Goal: Information Seeking & Learning: Check status

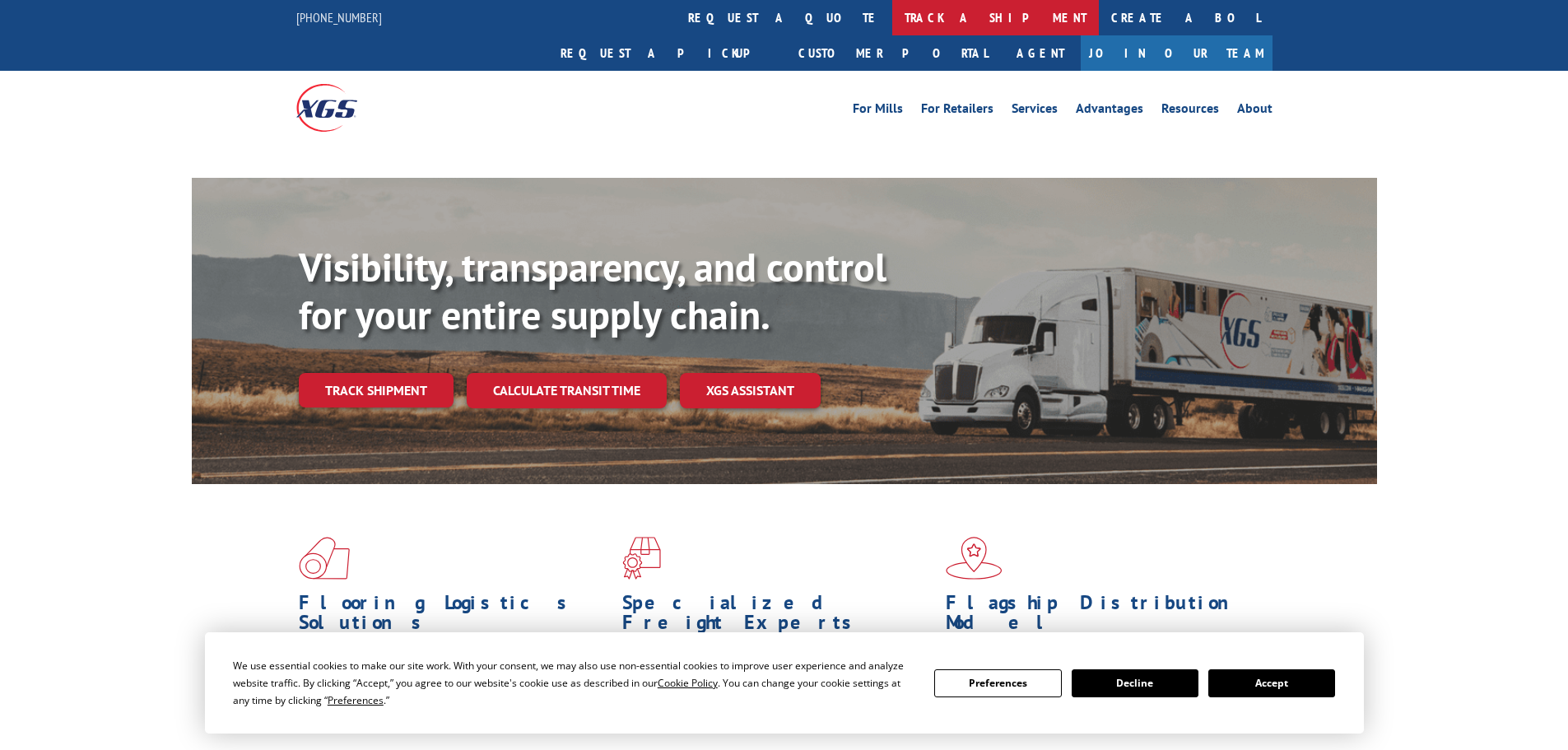
click at [892, 12] on link "track a shipment" at bounding box center [995, 17] width 206 height 35
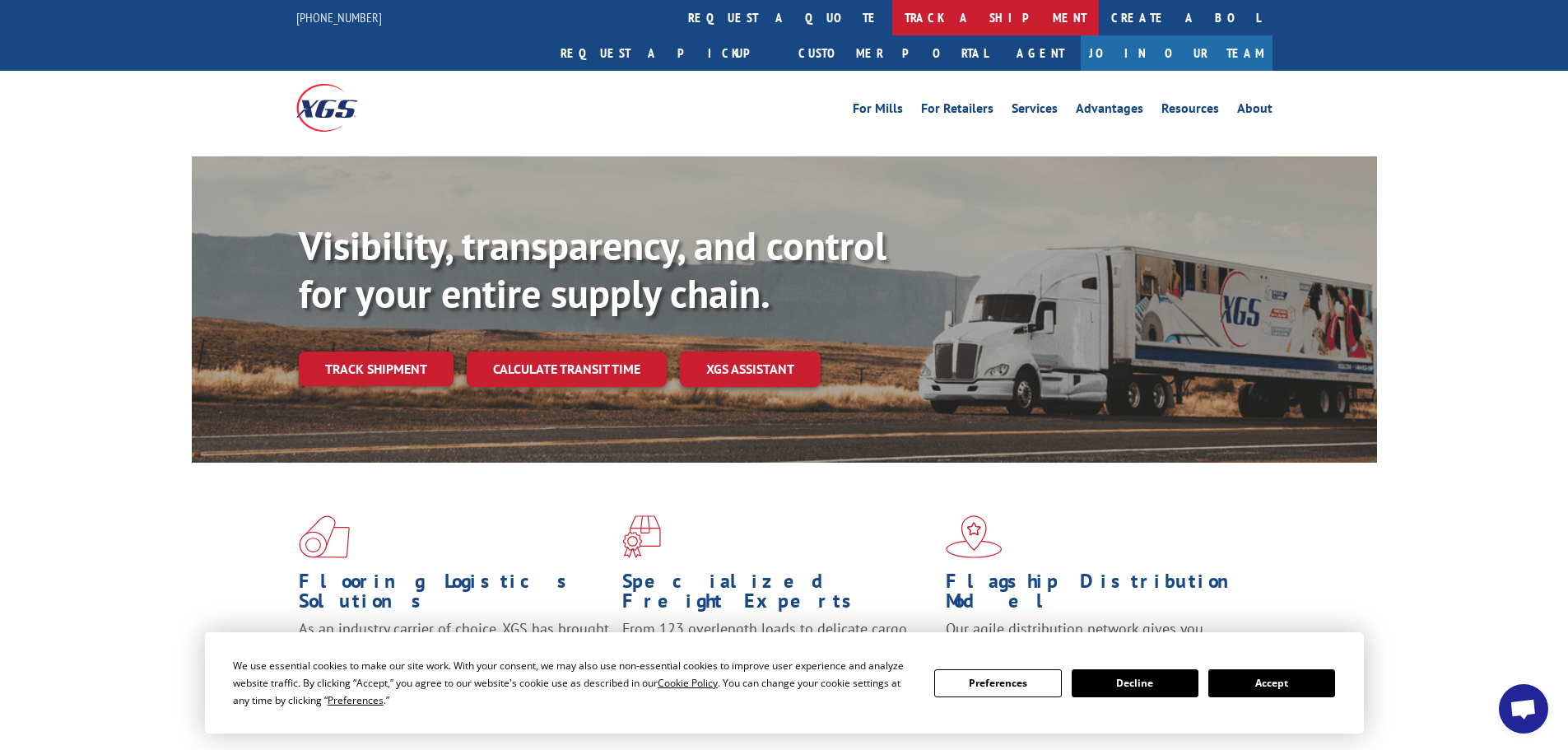
click at [892, 16] on link "track a shipment" at bounding box center [995, 17] width 206 height 35
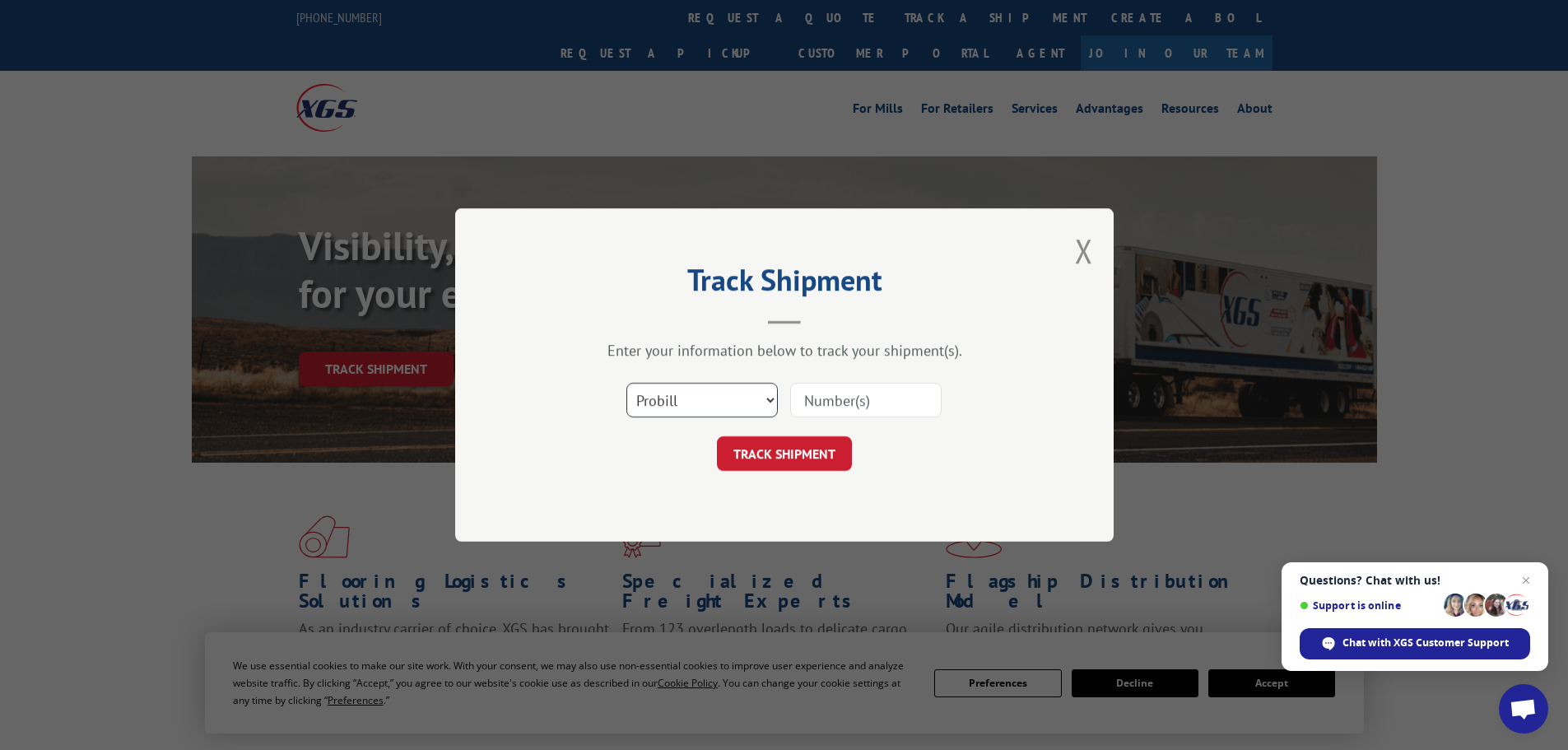
click at [750, 401] on select "Select category... Probill BOL PO" at bounding box center [702, 400] width 152 height 35
select select "po"
click at [627, 383] on select "Select category... Probill BOL PO" at bounding box center [702, 400] width 152 height 35
click at [849, 390] on input at bounding box center [866, 400] width 152 height 35
paste input "15519909"
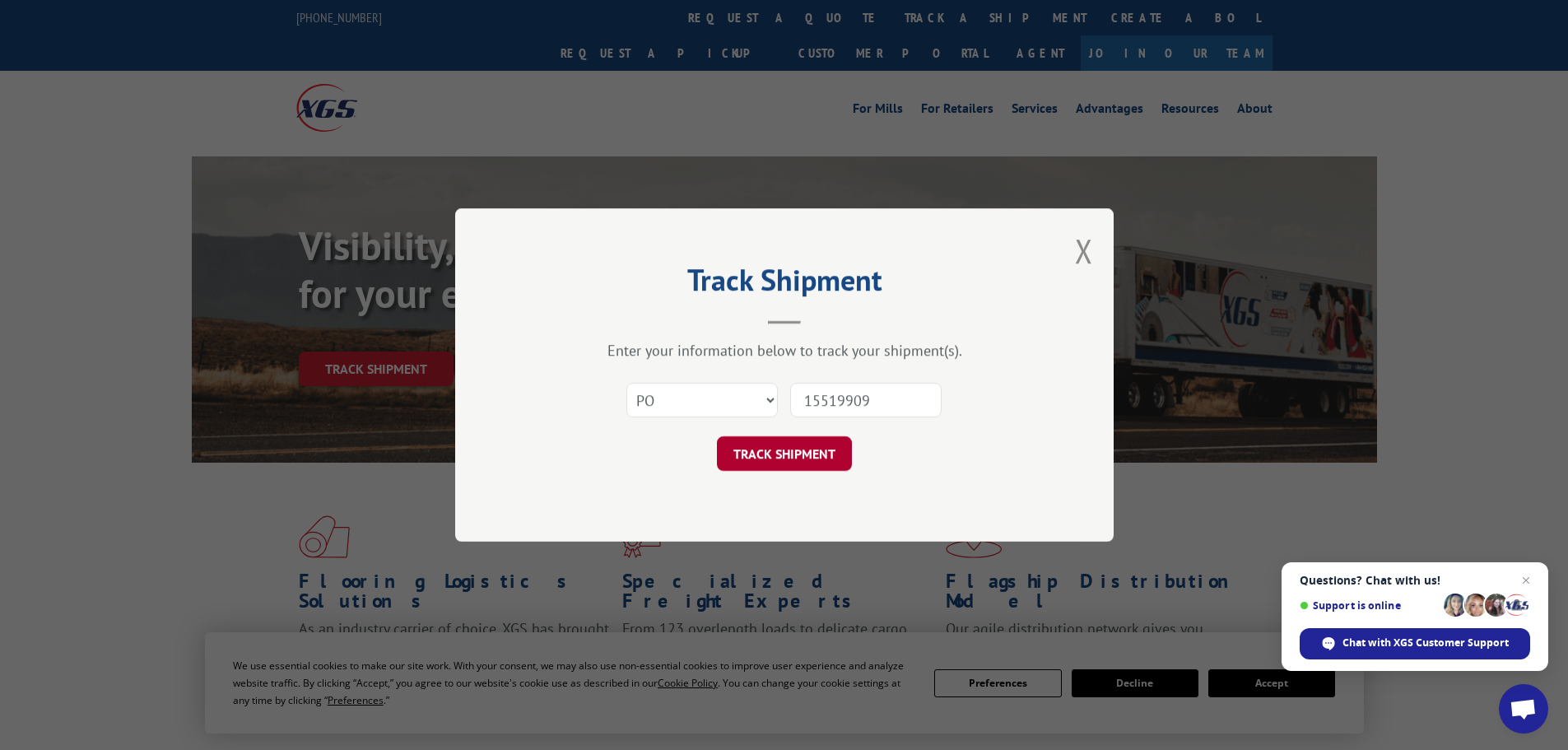
type input "15519909"
click at [803, 454] on button "TRACK SHIPMENT" at bounding box center [784, 454] width 135 height 35
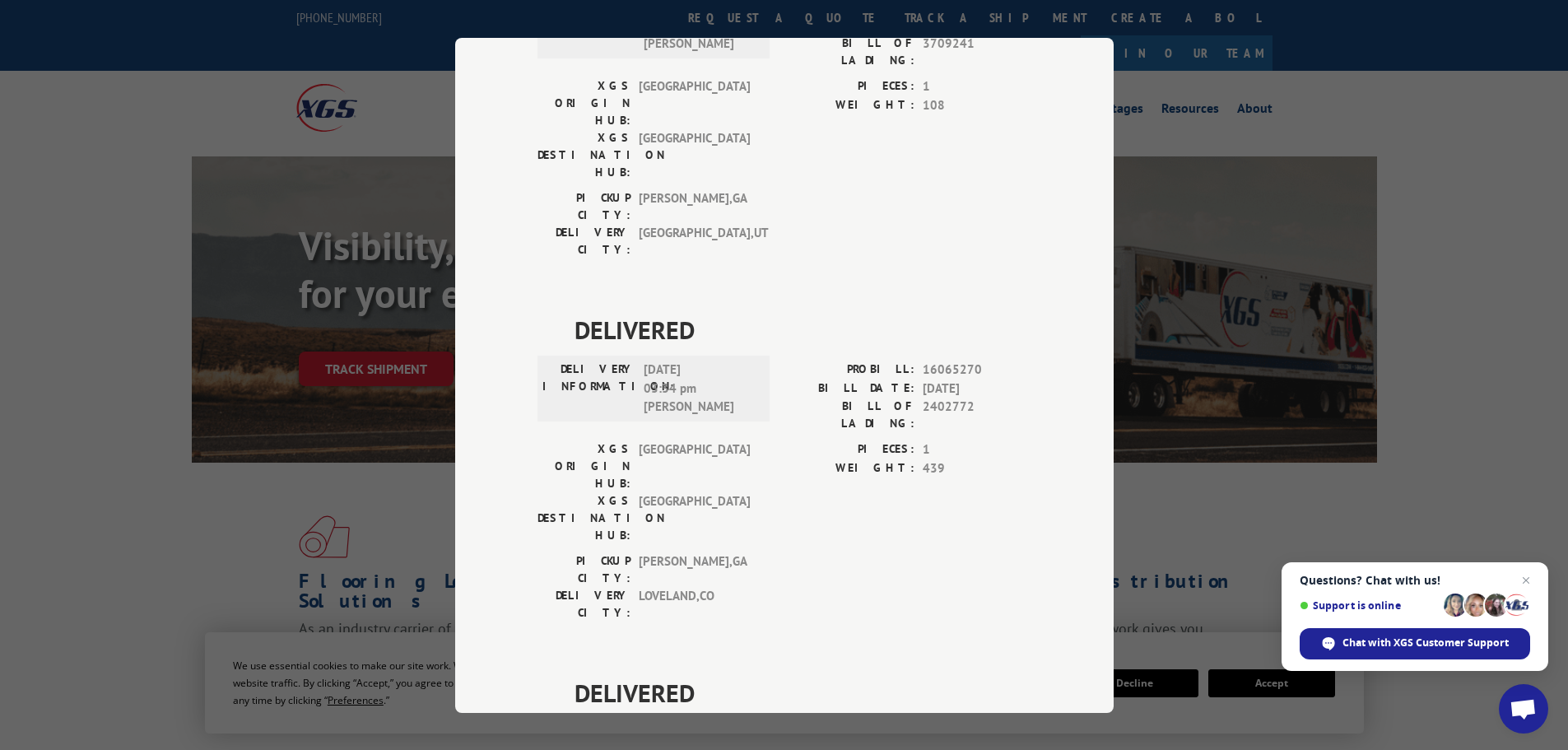
scroll to position [335, 0]
